Goal: Task Accomplishment & Management: Use online tool/utility

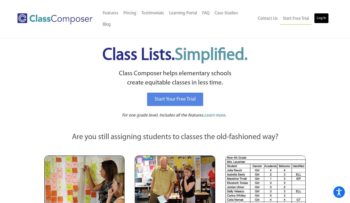
click at [321, 13] on link "Log In" at bounding box center [321, 18] width 15 height 10
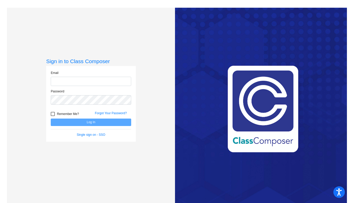
type input "sarah_linington@lkstevens.wednet.edu"
click at [86, 122] on button "Log In" at bounding box center [91, 121] width 80 height 7
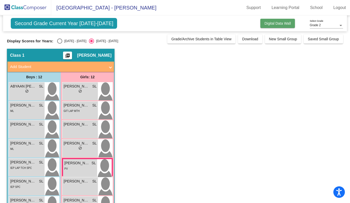
click at [272, 25] on button "Digital Data Wall" at bounding box center [277, 23] width 35 height 9
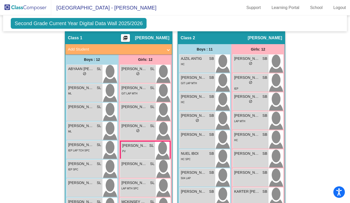
scroll to position [106, 0]
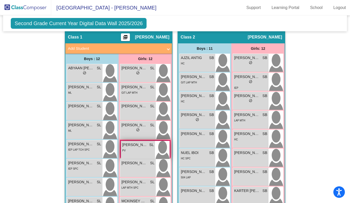
click at [140, 142] on span "Hannah BRAGG" at bounding box center [135, 144] width 26 height 5
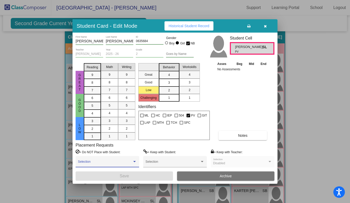
click at [134, 161] on div at bounding box center [134, 161] width 3 height 1
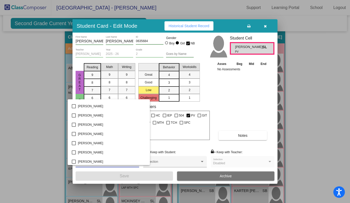
scroll to position [811, 0]
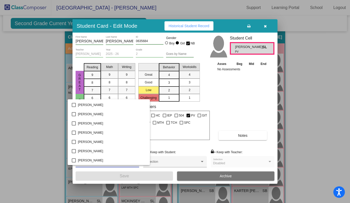
click at [240, 109] on div at bounding box center [175, 101] width 350 height 203
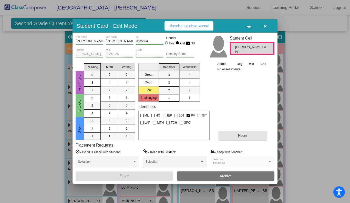
click at [240, 137] on button "Notes" at bounding box center [243, 135] width 48 height 9
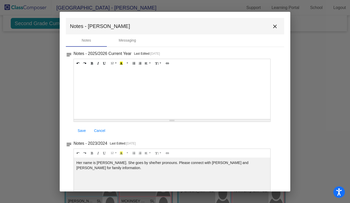
click at [272, 26] on mat-icon "close" at bounding box center [275, 26] width 6 height 6
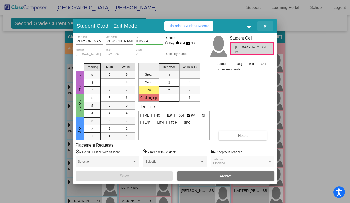
click at [265, 27] on icon "button" at bounding box center [265, 26] width 3 height 4
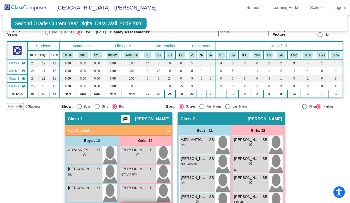
scroll to position [0, 0]
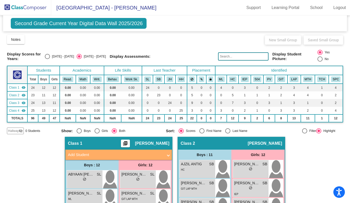
click at [57, 24] on span "Second Grade Current Year Digital Data Wall 2025/2026" at bounding box center [79, 23] width 136 height 11
click at [13, 39] on span "Notes" at bounding box center [15, 39] width 9 height 4
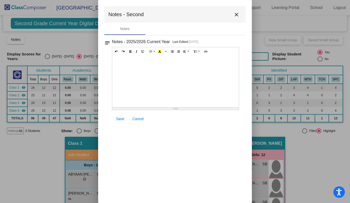
click at [237, 15] on mat-icon "close" at bounding box center [236, 15] width 6 height 6
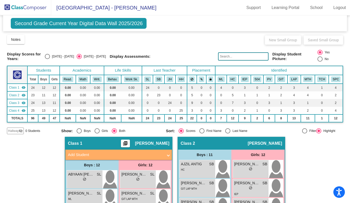
click at [128, 141] on mat-icon "picture_as_pdf" at bounding box center [125, 144] width 6 height 7
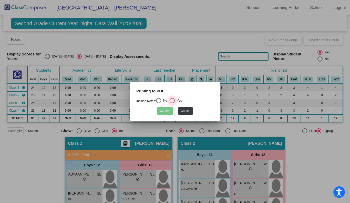
click at [173, 100] on div "Select an option" at bounding box center [172, 100] width 5 height 5
click at [172, 103] on input "Yes" at bounding box center [172, 103] width 0 height 0
radio input "true"
click at [163, 111] on button "Confirm" at bounding box center [165, 110] width 16 height 7
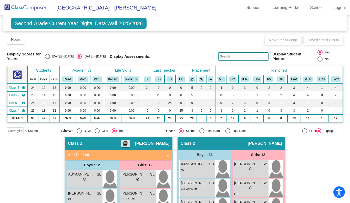
click at [50, 55] on div "Select an option" at bounding box center [47, 56] width 5 height 5
click at [47, 59] on input "2024 - 2025" at bounding box center [47, 59] width 0 height 0
radio input "true"
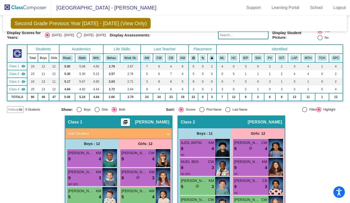
scroll to position [19, 0]
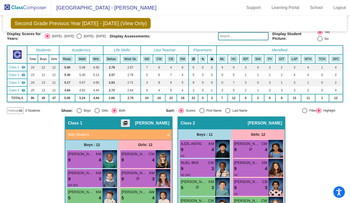
click at [128, 120] on mat-icon "picture_as_pdf" at bounding box center [125, 123] width 6 height 7
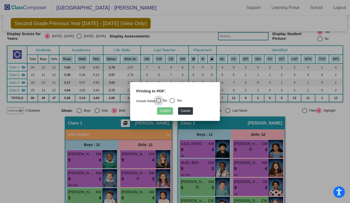
click at [173, 101] on div "Select an option" at bounding box center [172, 100] width 5 height 5
click at [172, 103] on input "Yes" at bounding box center [172, 103] width 0 height 0
radio input "true"
click at [161, 111] on button "Confirm" at bounding box center [165, 110] width 16 height 7
